Goal: Task Accomplishment & Management: Use online tool/utility

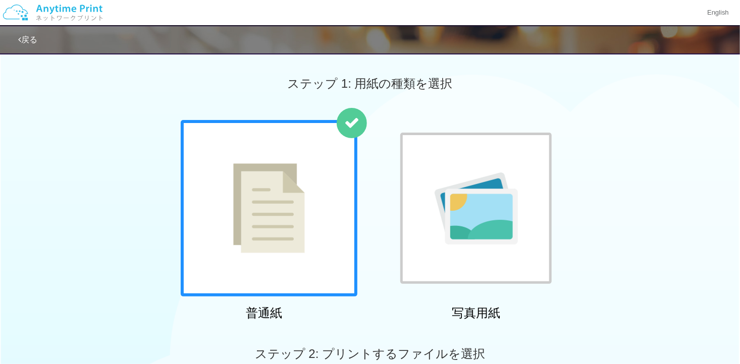
click at [455, 183] on div at bounding box center [475, 208] width 151 height 151
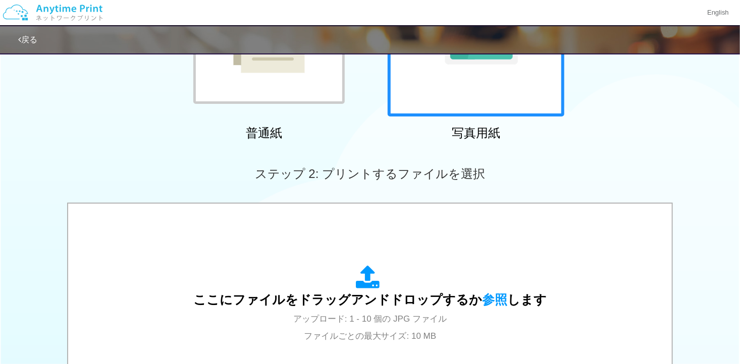
scroll to position [197, 0]
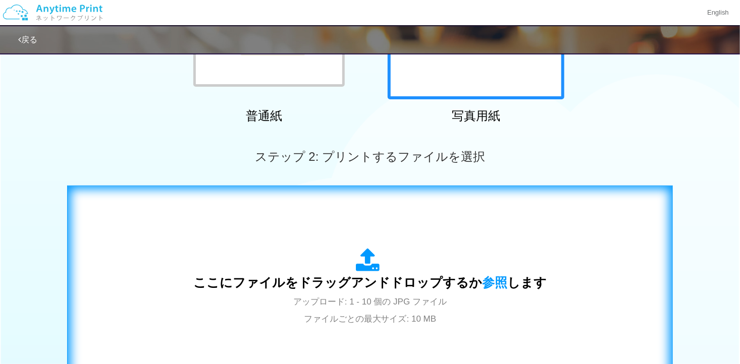
click at [452, 212] on div "ここにファイルをドラッグアンドドロップするか 参照 します アップロード: 1 - 10 個の JPG ファイル ファイルごとの最大サイズ: 10 MB" at bounding box center [370, 287] width 584 height 183
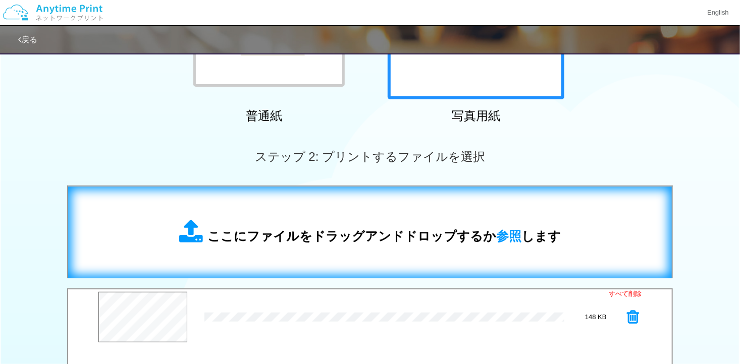
click at [413, 237] on span "ここにファイルをドラッグアンドドロップするか 参照 します" at bounding box center [383, 236] width 353 height 14
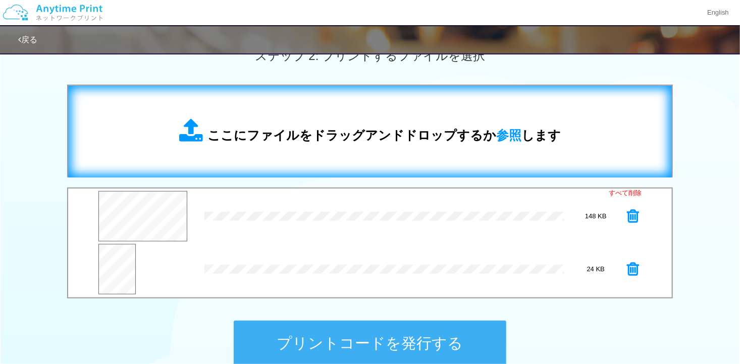
click at [313, 125] on div "ここにファイルをドラッグアンドドロップするか 参照 します" at bounding box center [370, 132] width 382 height 26
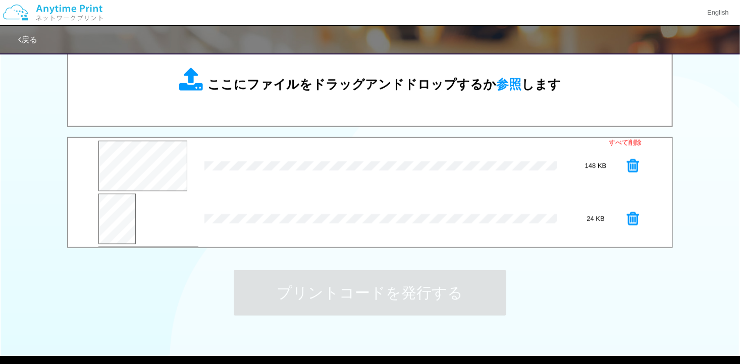
scroll to position [52, 0]
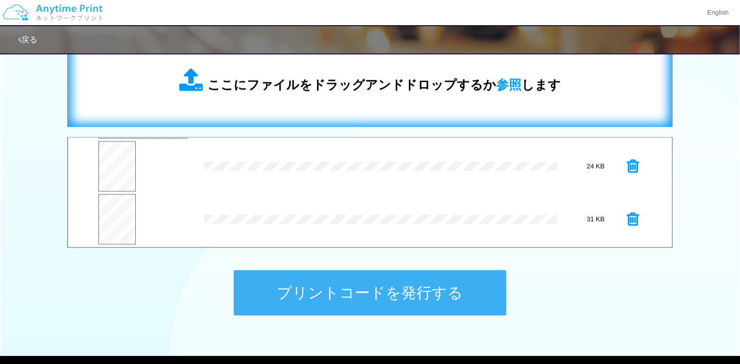
click at [335, 92] on span "ここにファイルをドラッグアンドドロップするか 参照 します" at bounding box center [383, 85] width 353 height 14
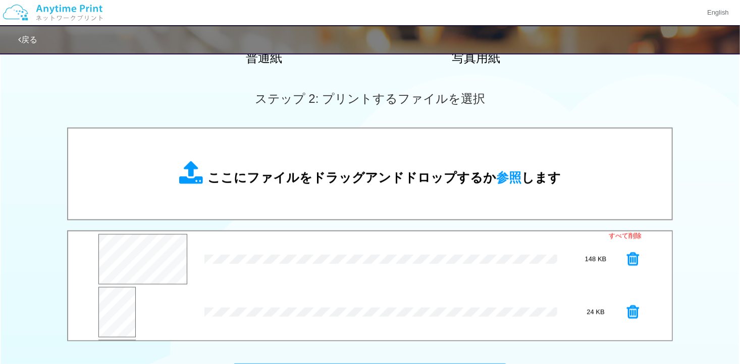
scroll to position [248, 0]
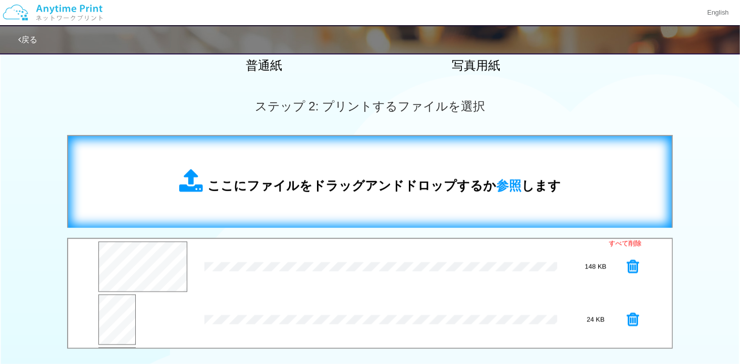
click at [424, 187] on span "ここにファイルをドラッグアンドドロップするか 参照 します" at bounding box center [383, 186] width 353 height 14
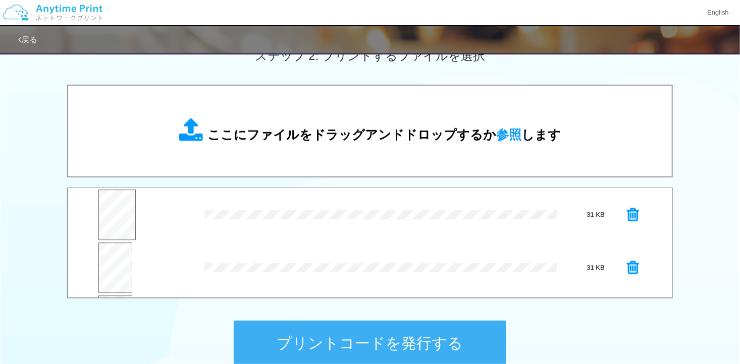
scroll to position [57, 0]
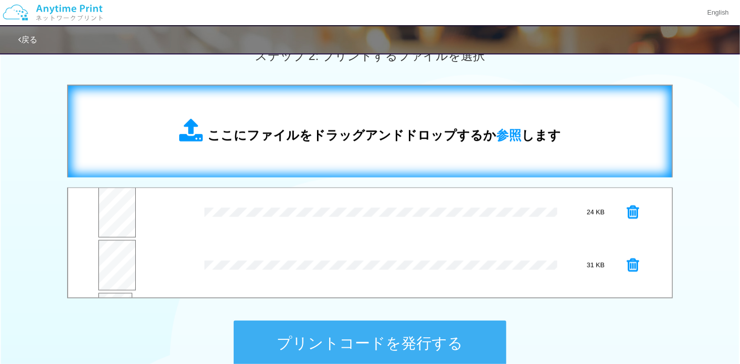
click at [284, 141] on span "ここにファイルをドラッグアンドドロップするか 参照 します" at bounding box center [383, 135] width 353 height 14
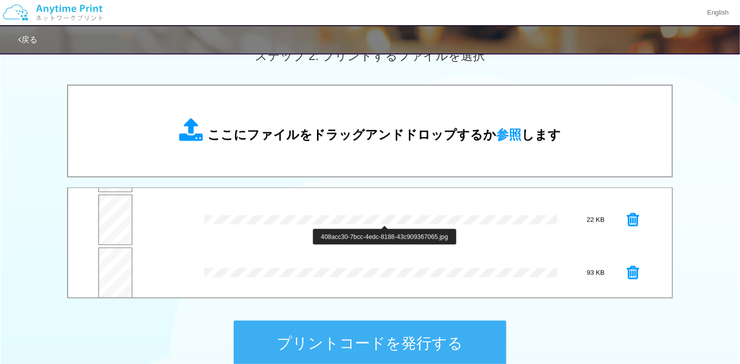
scroll to position [211, 0]
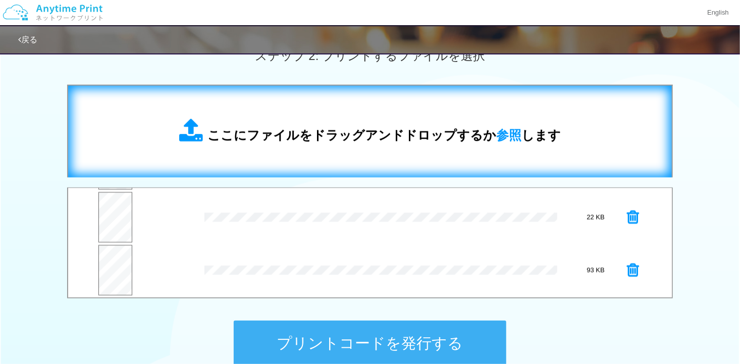
click at [304, 120] on div "ここにファイルをドラッグアンドドロップするか 参照 します" at bounding box center [370, 132] width 382 height 26
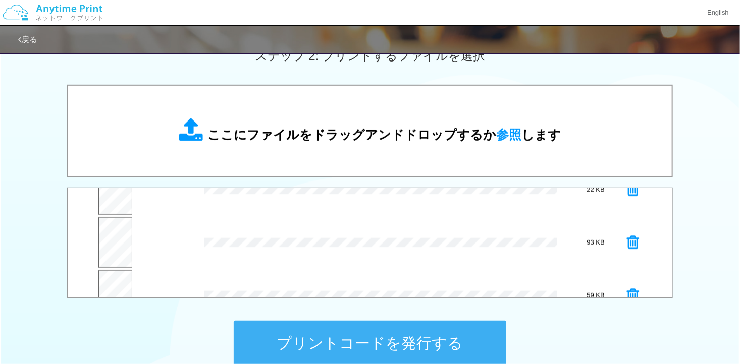
scroll to position [264, 0]
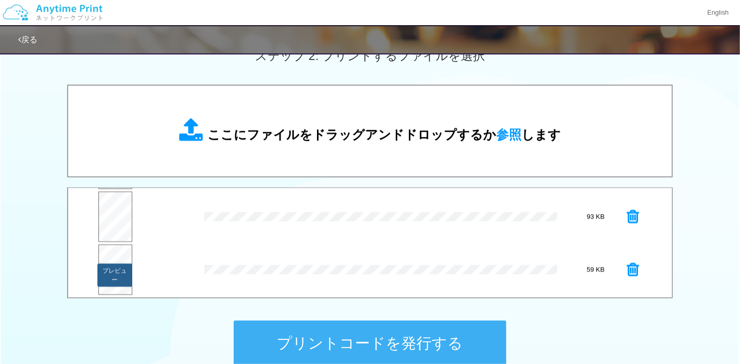
click at [113, 268] on button "プレビュー" at bounding box center [114, 275] width 34 height 23
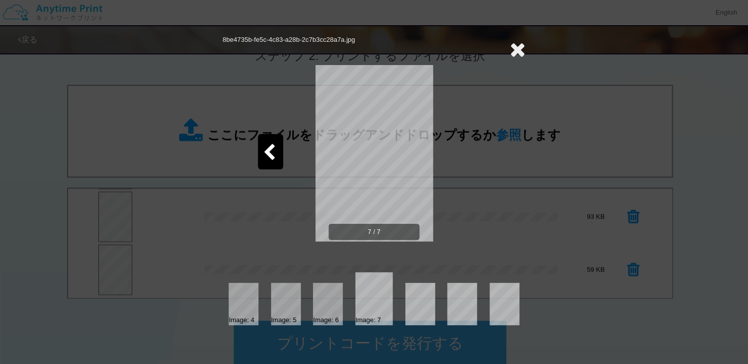
click at [515, 47] on icon at bounding box center [518, 49] width 16 height 20
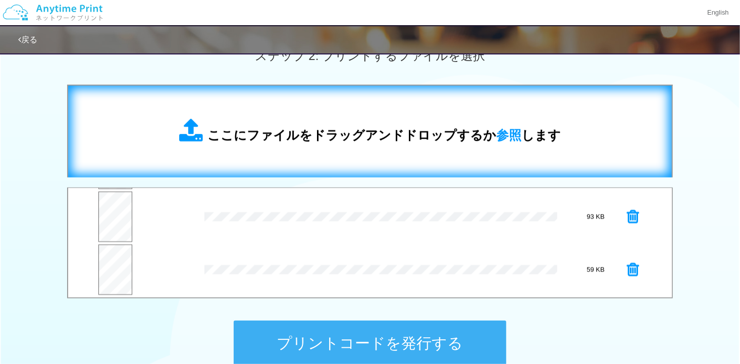
click at [345, 128] on span "ここにファイルをドラッグアンドドロップするか 参照 します" at bounding box center [383, 135] width 353 height 14
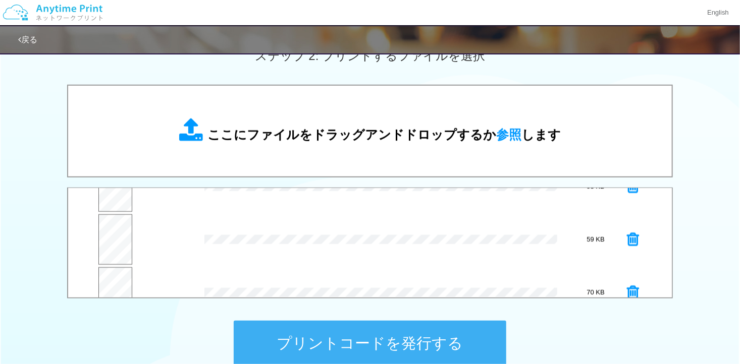
scroll to position [317, 0]
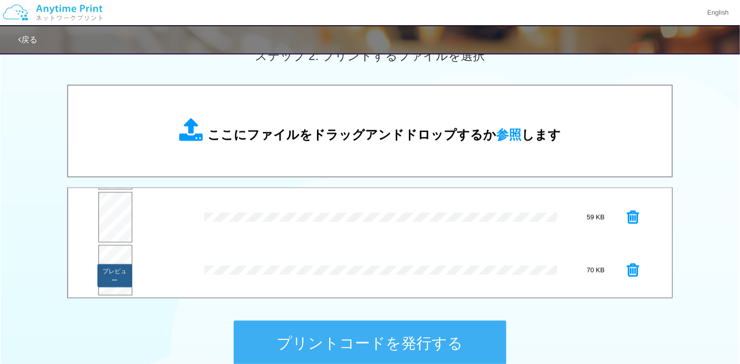
click at [114, 269] on button "プレビュー" at bounding box center [114, 275] width 34 height 23
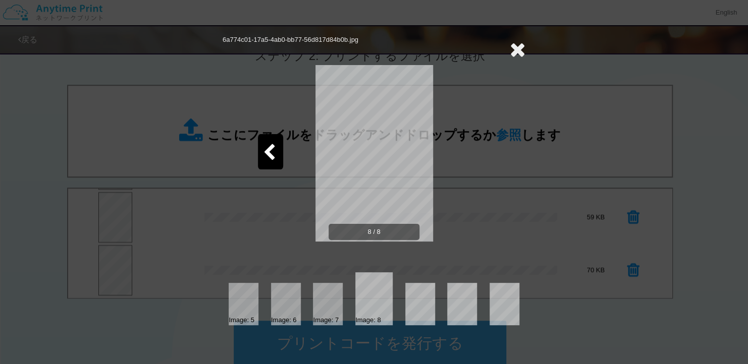
click at [515, 49] on icon at bounding box center [518, 49] width 16 height 20
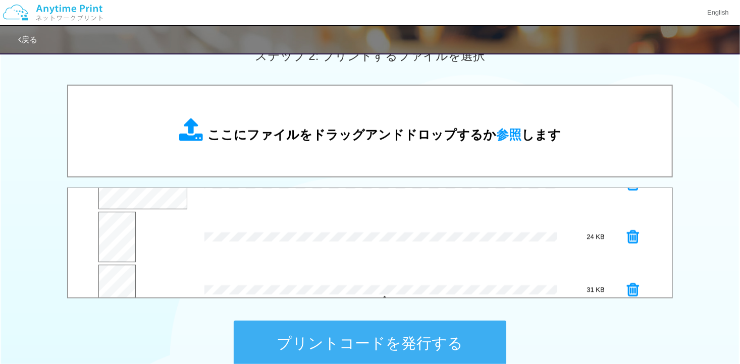
scroll to position [14, 0]
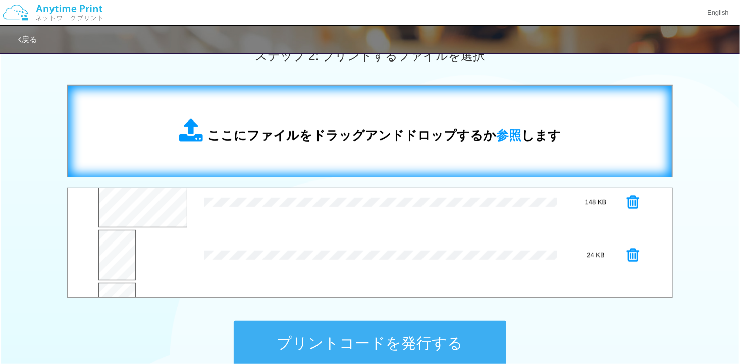
click at [257, 149] on div "ここにファイルをドラッグアンドドロップするか 参照 します" at bounding box center [369, 132] width 583 height 72
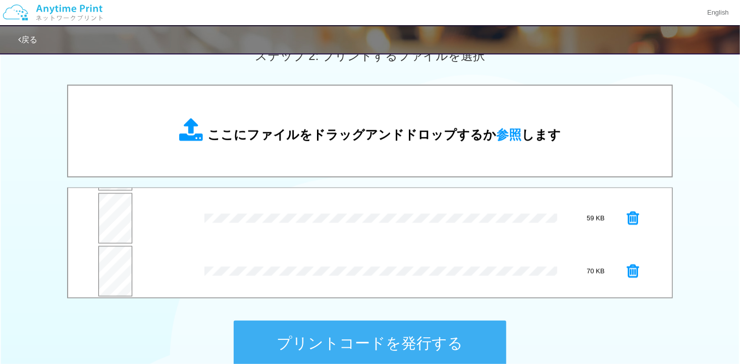
scroll to position [370, 0]
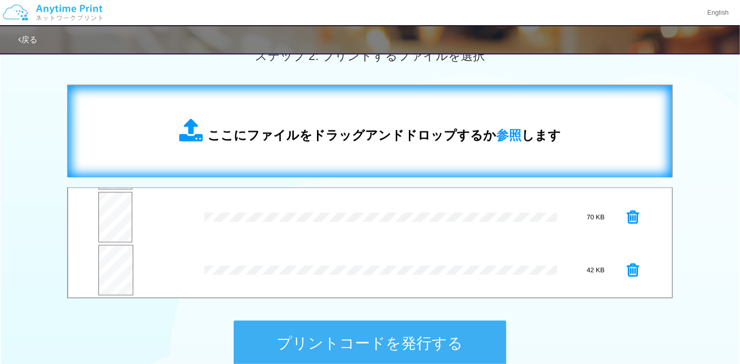
click at [279, 141] on span "ここにファイルをドラッグアンドドロップするか 参照 します" at bounding box center [383, 135] width 353 height 14
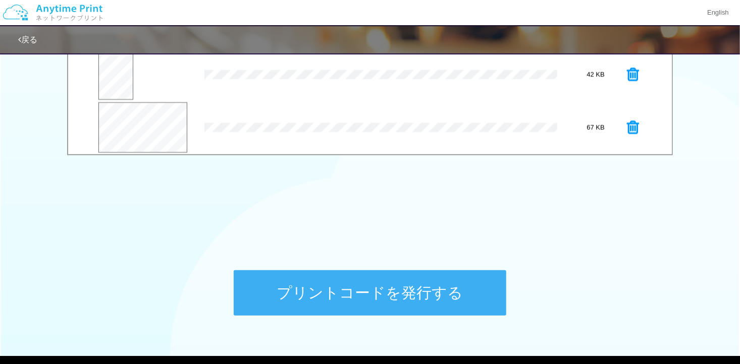
scroll to position [423, 0]
click at [141, 126] on button "プレビュー" at bounding box center [145, 128] width 40 height 14
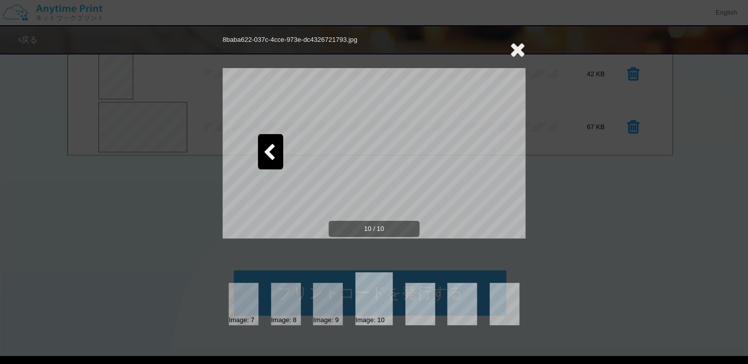
click at [268, 149] on icon at bounding box center [269, 153] width 13 height 18
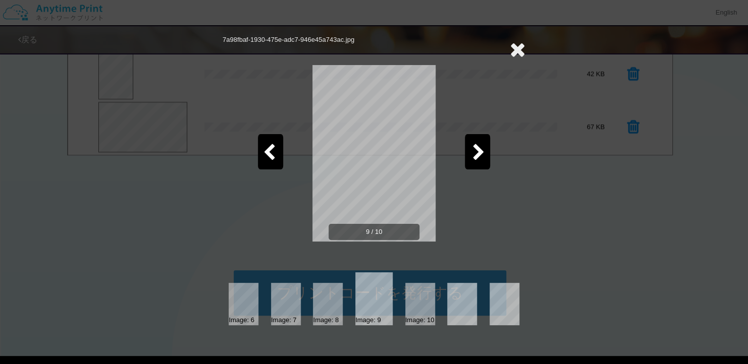
click at [268, 149] on icon at bounding box center [269, 153] width 13 height 18
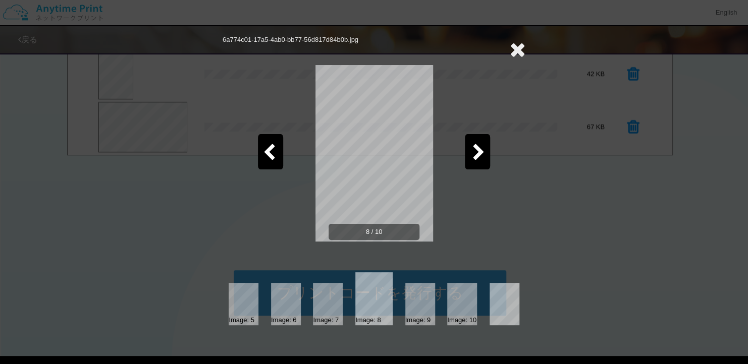
click at [268, 149] on icon at bounding box center [269, 153] width 13 height 18
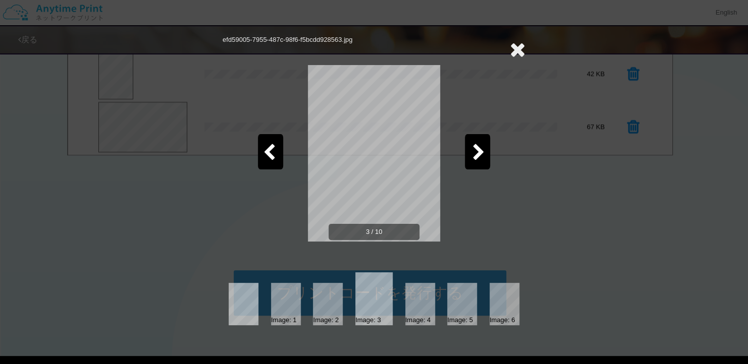
click at [268, 149] on icon at bounding box center [269, 153] width 13 height 18
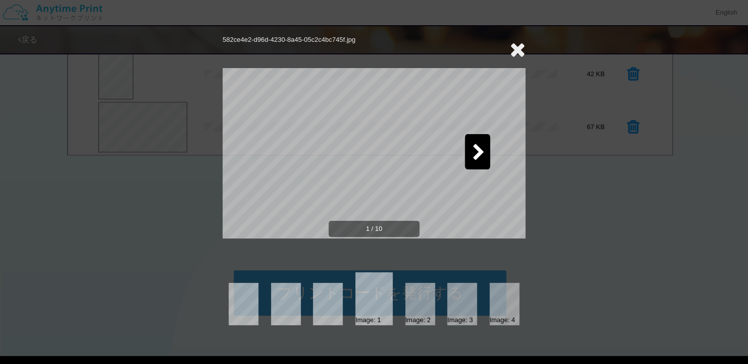
click at [521, 47] on icon at bounding box center [518, 49] width 16 height 20
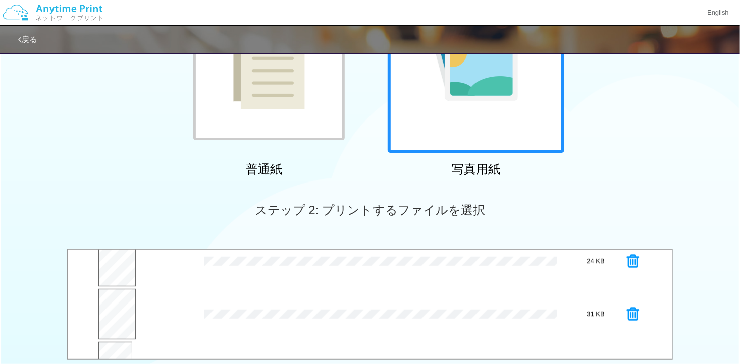
scroll to position [96, 0]
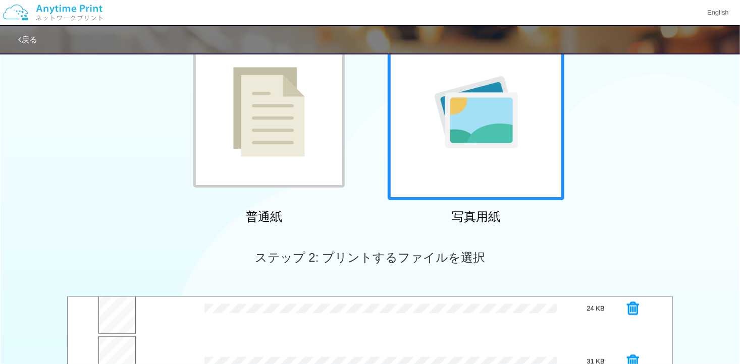
click at [491, 150] on div at bounding box center [476, 112] width 177 height 177
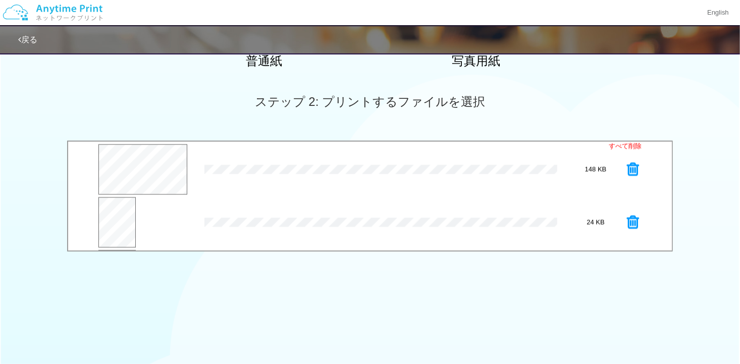
scroll to position [197, 0]
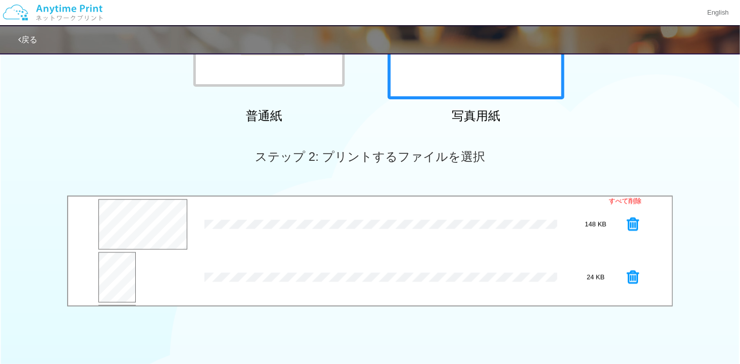
click at [369, 171] on div "ステップ 2: プリントするファイルを選択" at bounding box center [370, 157] width 740 height 58
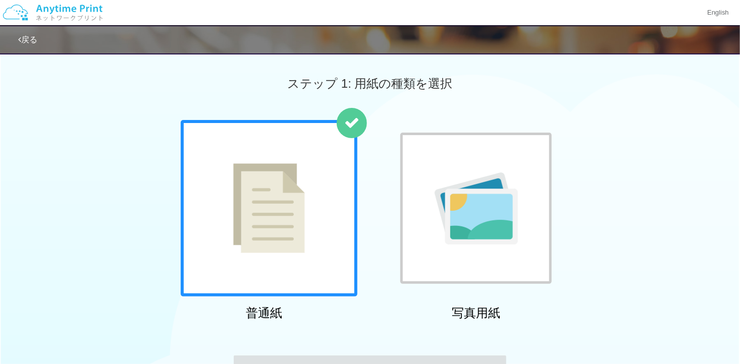
click at [434, 156] on div at bounding box center [475, 208] width 151 height 151
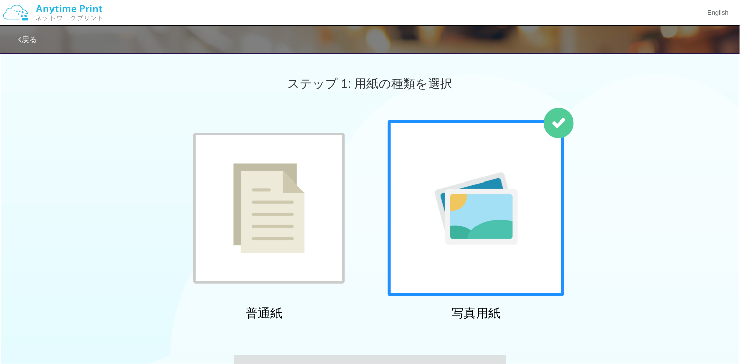
scroll to position [139, 0]
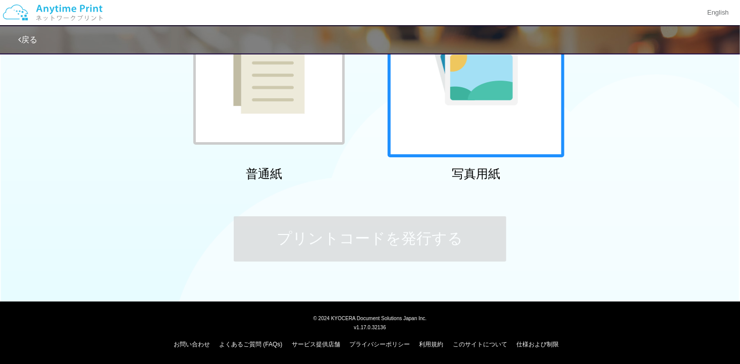
click at [428, 119] on div at bounding box center [476, 69] width 177 height 177
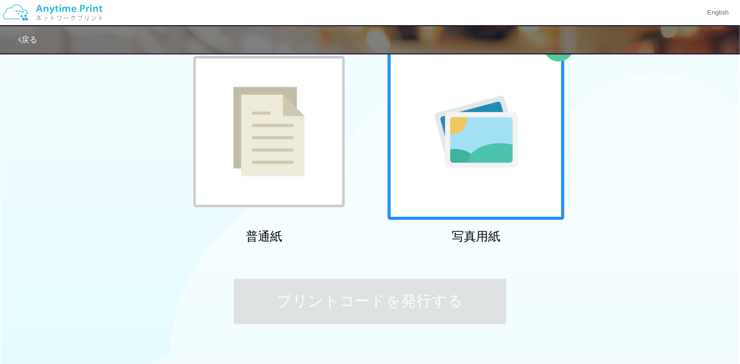
scroll to position [0, 0]
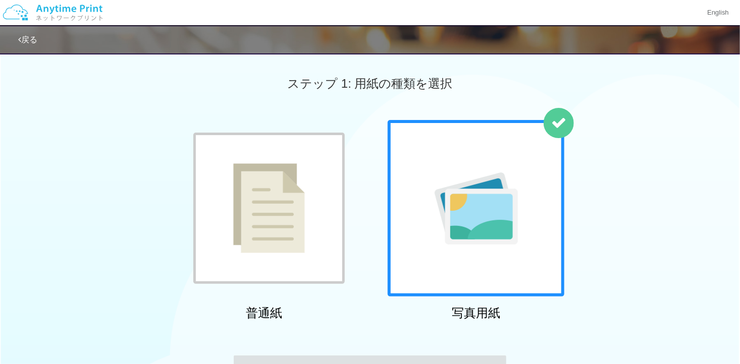
click at [470, 160] on div at bounding box center [476, 208] width 177 height 177
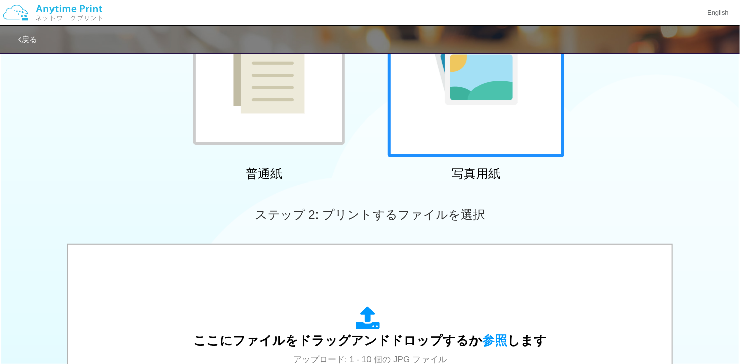
scroll to position [403, 0]
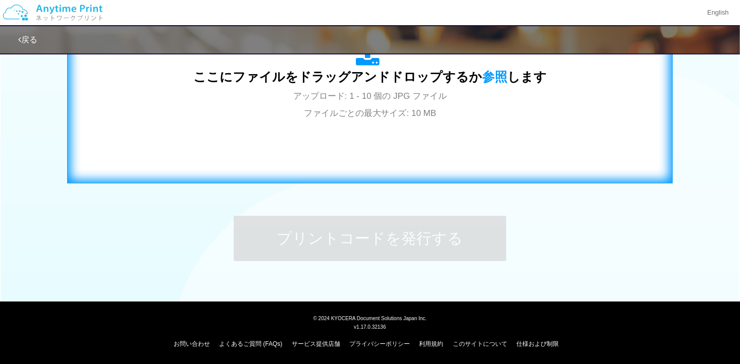
click at [415, 147] on div "ここにファイルをドラッグアンドドロップするか 参照 します アップロード: 1 - 10 個の JPG ファイル ファイルごとの最大サイズ: 10 MB" at bounding box center [370, 81] width 584 height 183
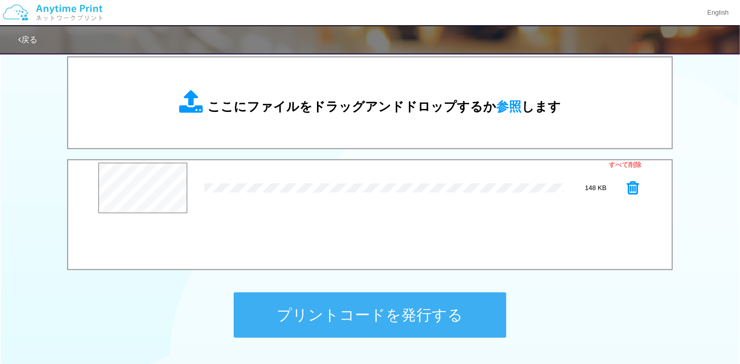
scroll to position [252, 0]
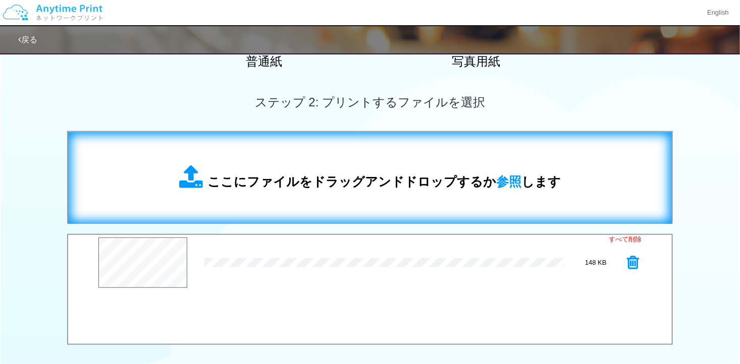
click at [329, 165] on div "ここにファイルをドラッグアンドドロップするか 参照 します" at bounding box center [370, 178] width 382 height 26
click at [306, 169] on div "ここにファイルをドラッグアンドドロップするか 参照 します" at bounding box center [370, 178] width 382 height 26
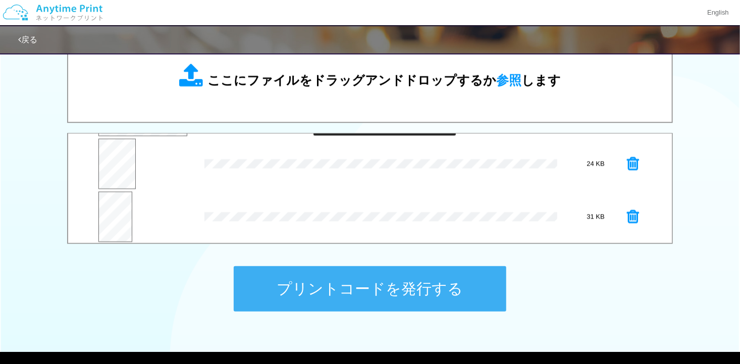
scroll to position [52, 0]
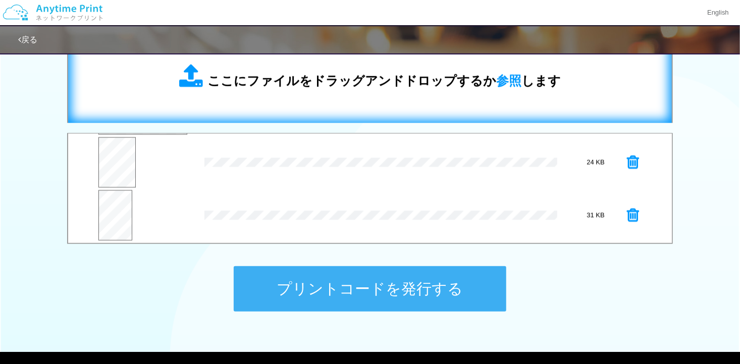
click at [314, 81] on span "ここにファイルをドラッグアンドドロップするか 参照 します" at bounding box center [383, 81] width 353 height 14
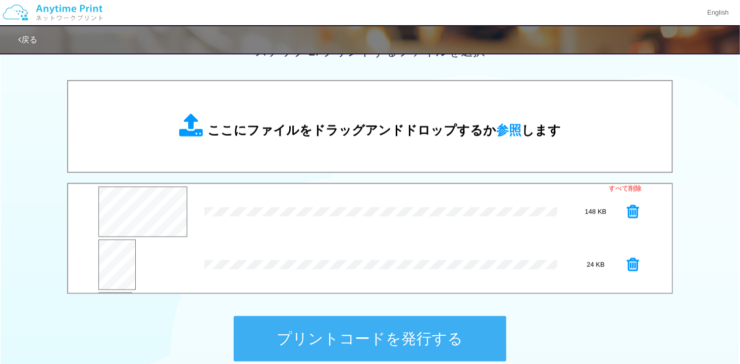
scroll to position [302, 0]
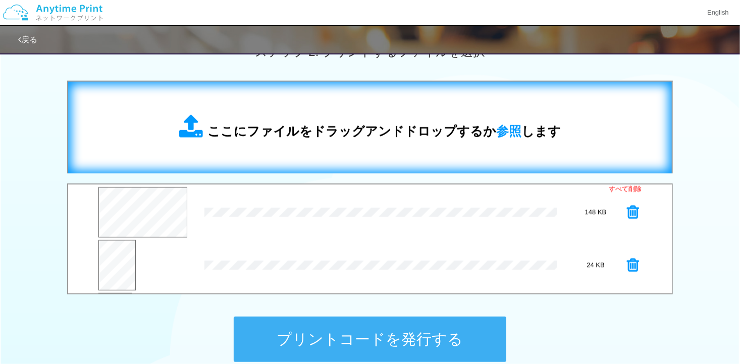
click at [321, 132] on span "ここにファイルをドラッグアンドドロップするか 参照 します" at bounding box center [383, 131] width 353 height 14
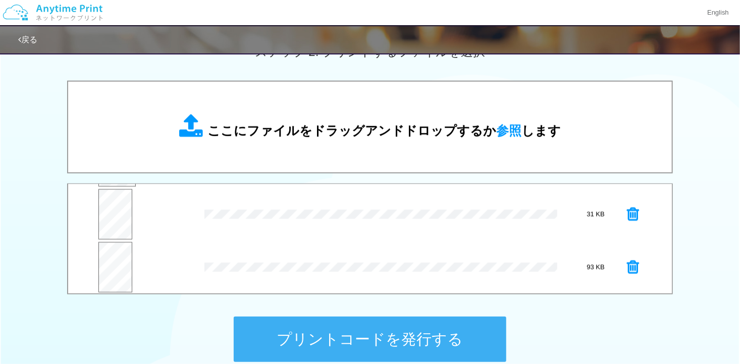
scroll to position [105, 0]
click at [120, 265] on button "プレビュー" at bounding box center [114, 271] width 34 height 23
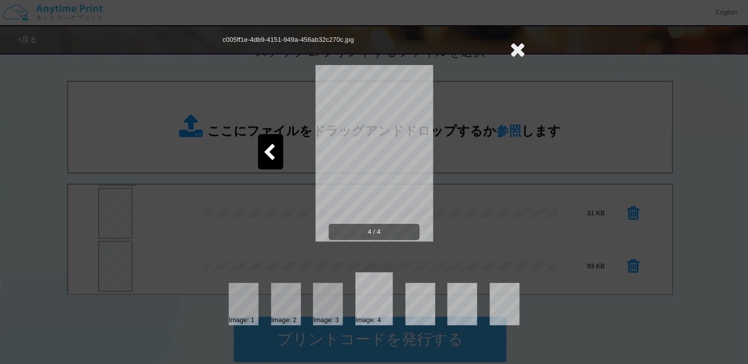
click at [516, 49] on icon at bounding box center [518, 49] width 16 height 20
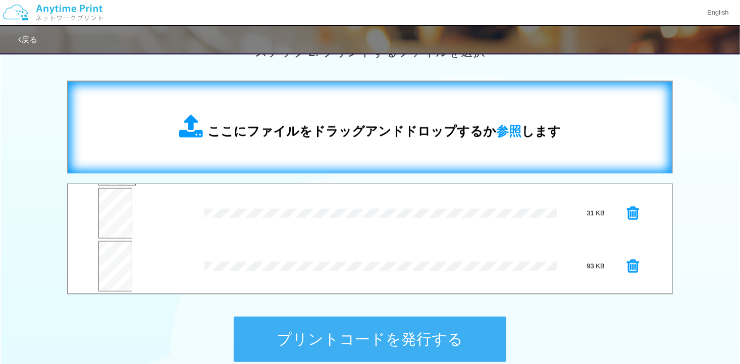
click at [385, 131] on span "ここにファイルをドラッグアンドドロップするか 参照 します" at bounding box center [383, 131] width 353 height 14
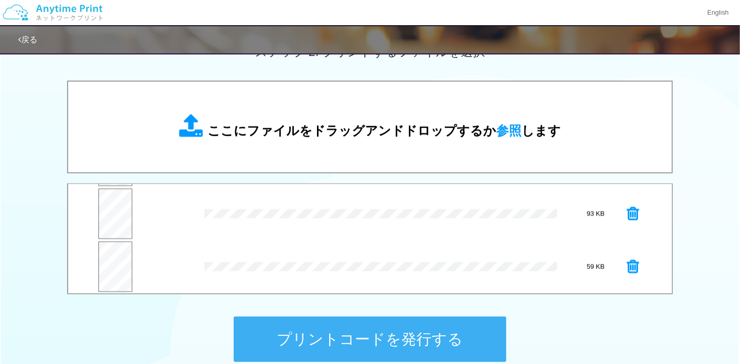
scroll to position [158, 0]
click at [116, 263] on button "プレビュー" at bounding box center [114, 271] width 34 height 23
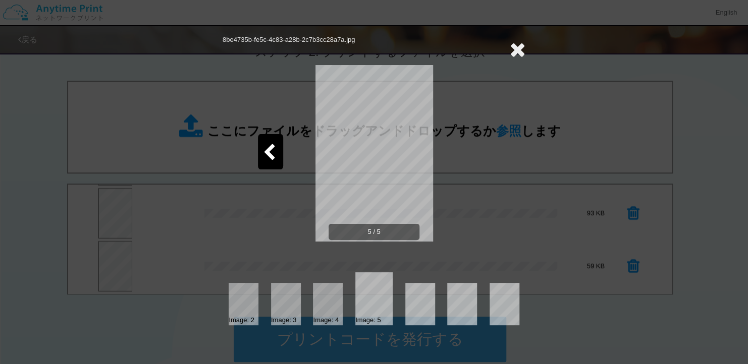
click at [514, 45] on icon at bounding box center [518, 49] width 16 height 20
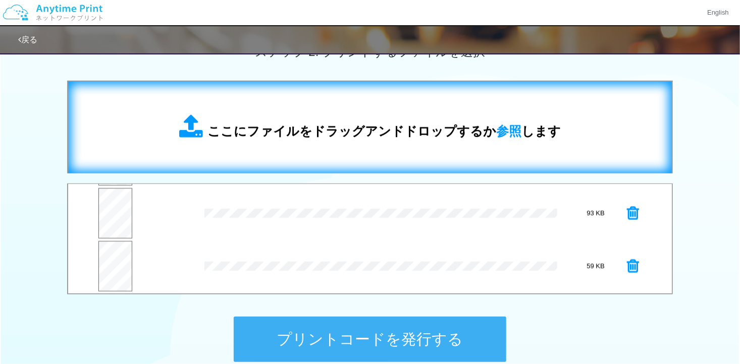
click at [375, 129] on span "ここにファイルをドラッグアンドドロップするか 参照 します" at bounding box center [383, 131] width 353 height 14
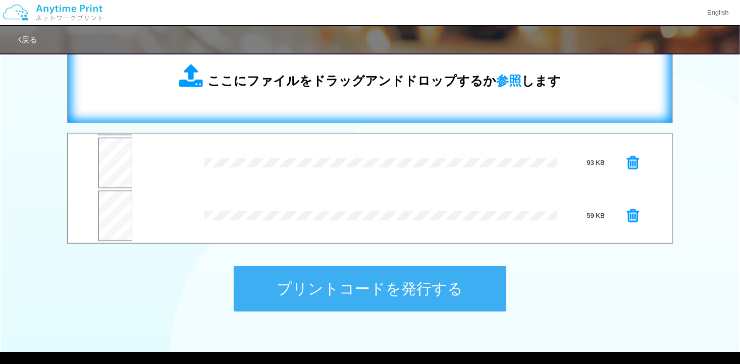
click at [274, 91] on div "ここにファイルをドラッグアンドドロップするか 参照 します" at bounding box center [369, 77] width 583 height 72
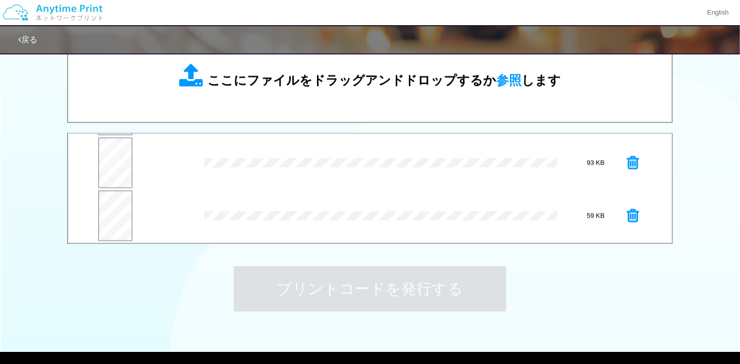
scroll to position [211, 0]
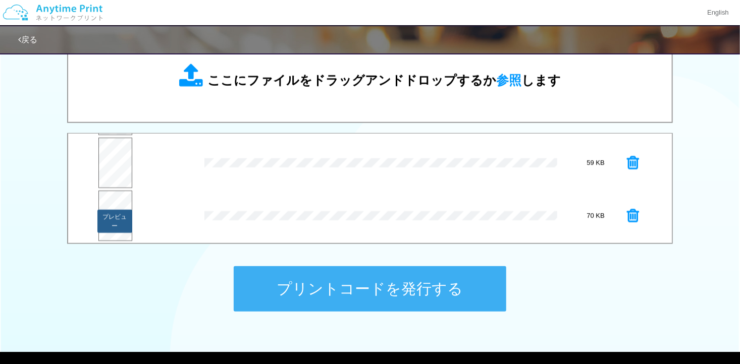
click at [115, 229] on button "プレビュー" at bounding box center [114, 221] width 34 height 23
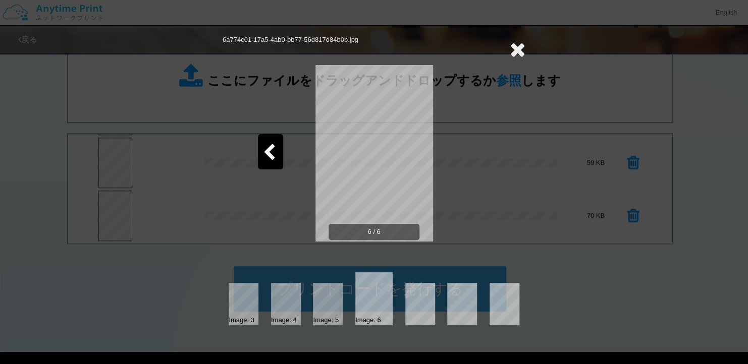
click at [267, 152] on icon at bounding box center [269, 153] width 13 height 18
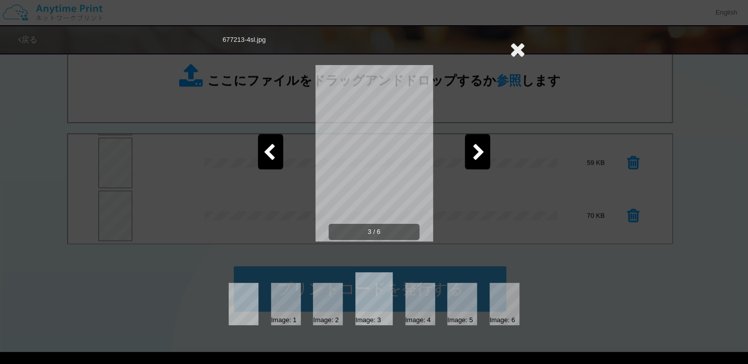
click at [267, 152] on icon at bounding box center [269, 153] width 13 height 18
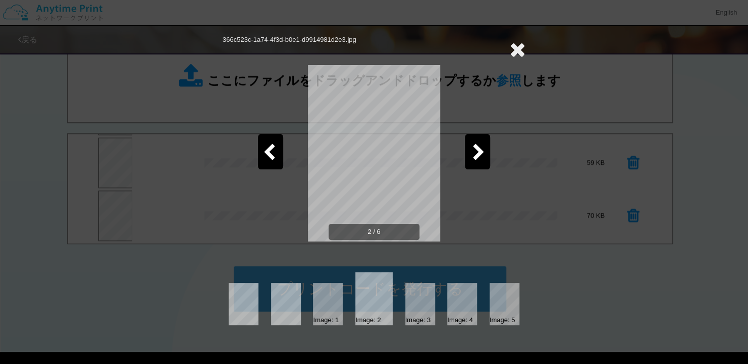
click at [267, 152] on icon at bounding box center [269, 153] width 13 height 18
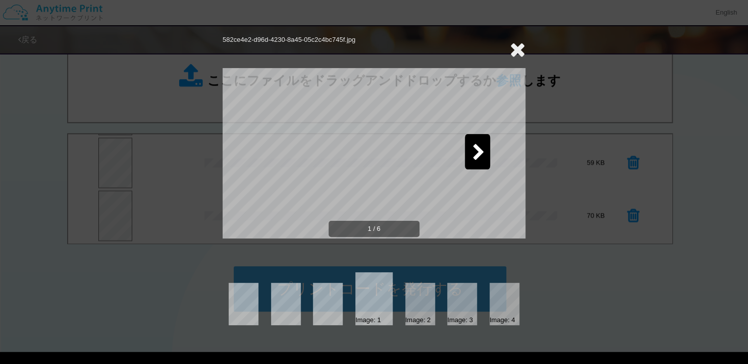
click at [511, 47] on icon at bounding box center [518, 49] width 16 height 20
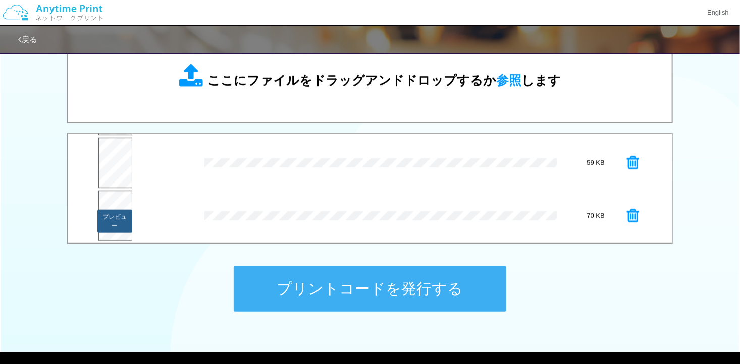
click at [117, 213] on button "プレビュー" at bounding box center [114, 221] width 34 height 23
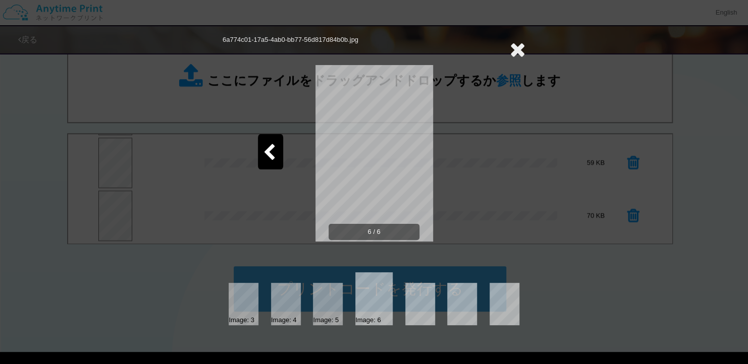
click at [520, 49] on icon at bounding box center [518, 49] width 16 height 20
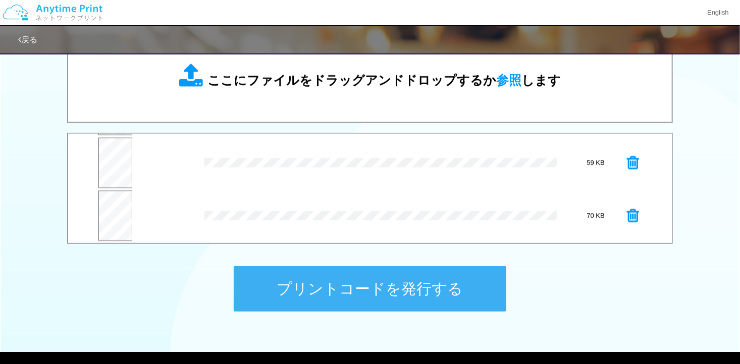
click at [359, 287] on button "プリントコードを発行する" at bounding box center [370, 288] width 273 height 45
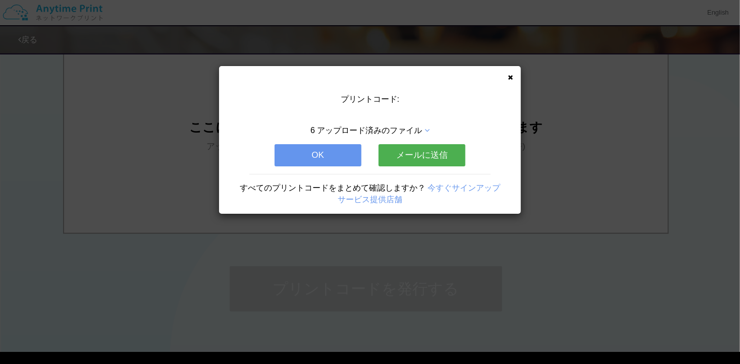
scroll to position [0, 0]
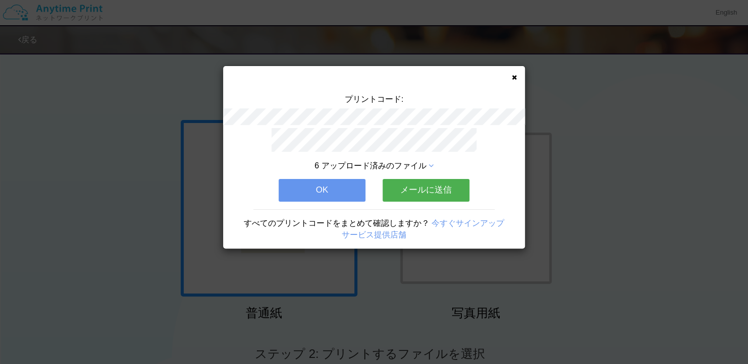
click at [335, 191] on button "OK" at bounding box center [322, 190] width 87 height 22
